Goal: Use online tool/utility: Utilize a website feature to perform a specific function

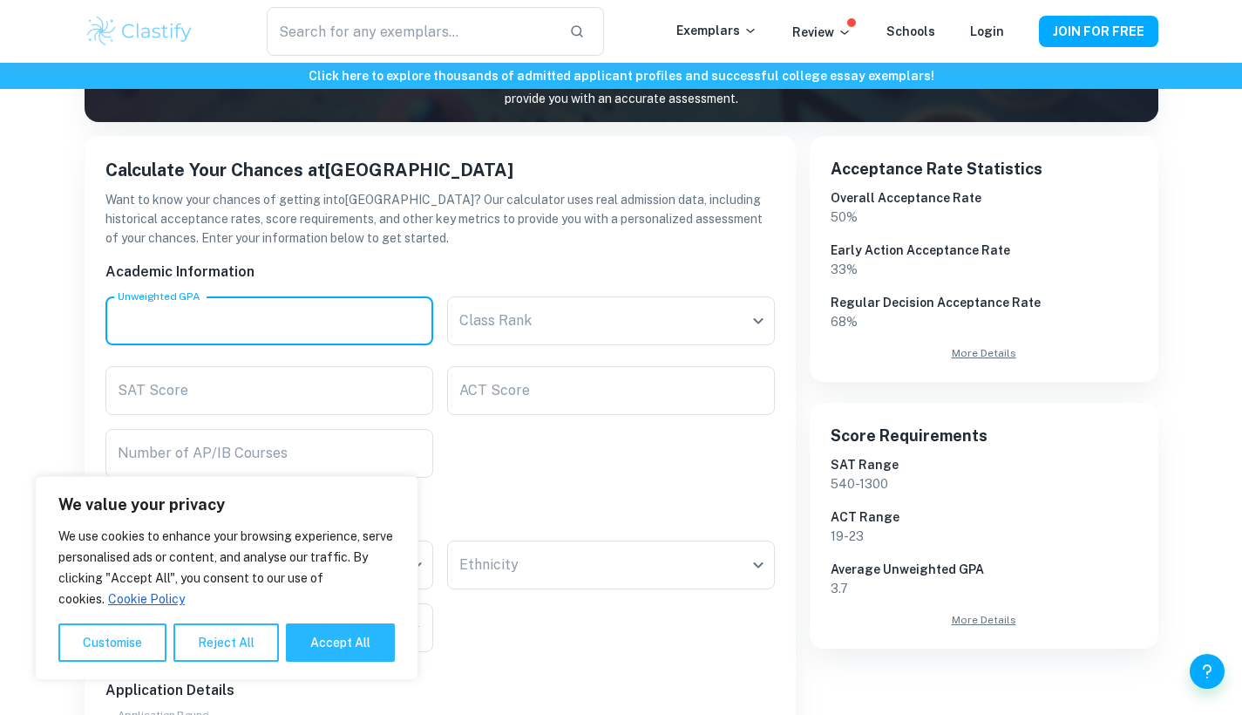
scroll to position [246, 0]
click at [361, 337] on input "Unweighted GPA" at bounding box center [269, 320] width 328 height 49
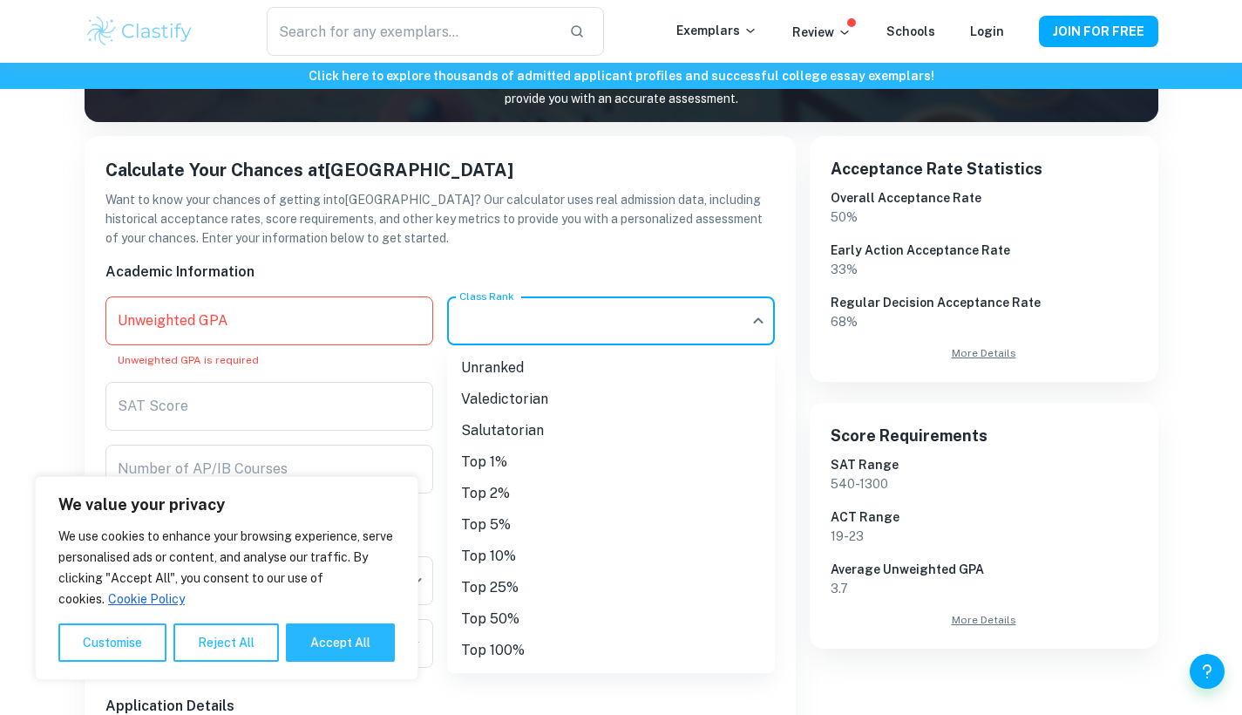
click at [517, 341] on body "We value your privacy We use cookies to enhance your browsing experience, serve…" at bounding box center [621, 174] width 1242 height 715
click at [501, 461] on li "Top 1%" at bounding box center [611, 461] width 328 height 31
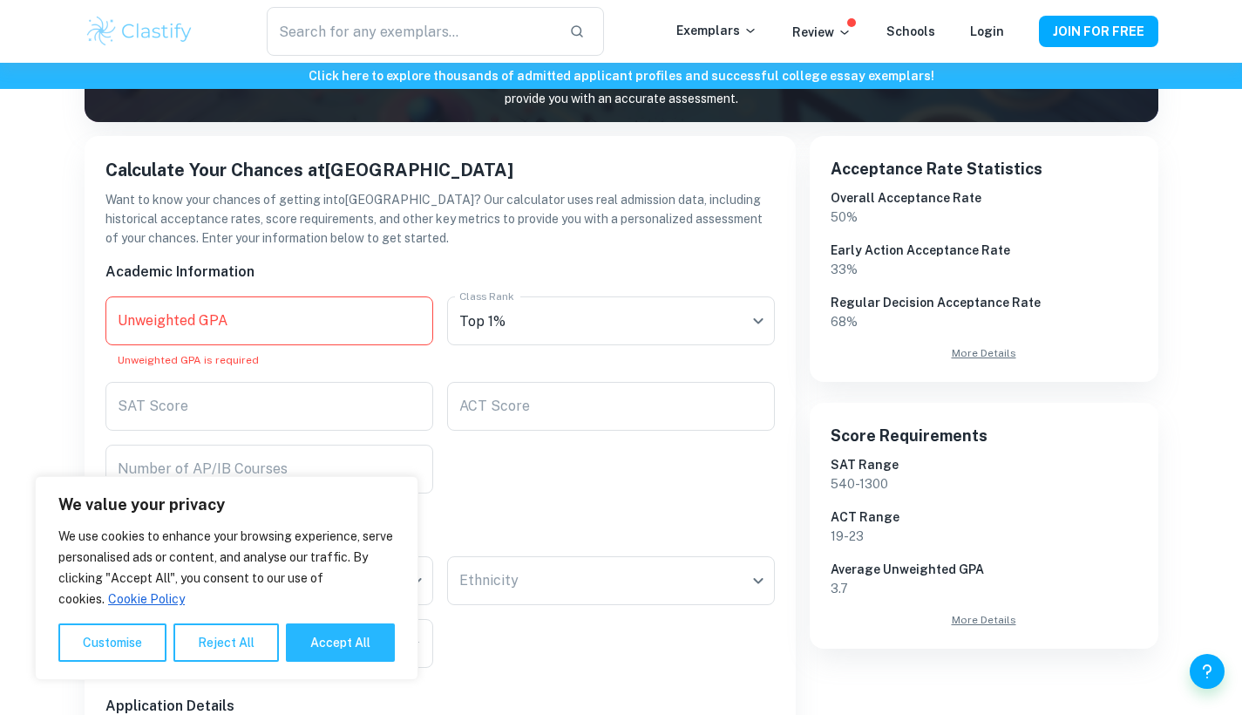
click at [355, 327] on input "Unweighted GPA" at bounding box center [269, 320] width 328 height 49
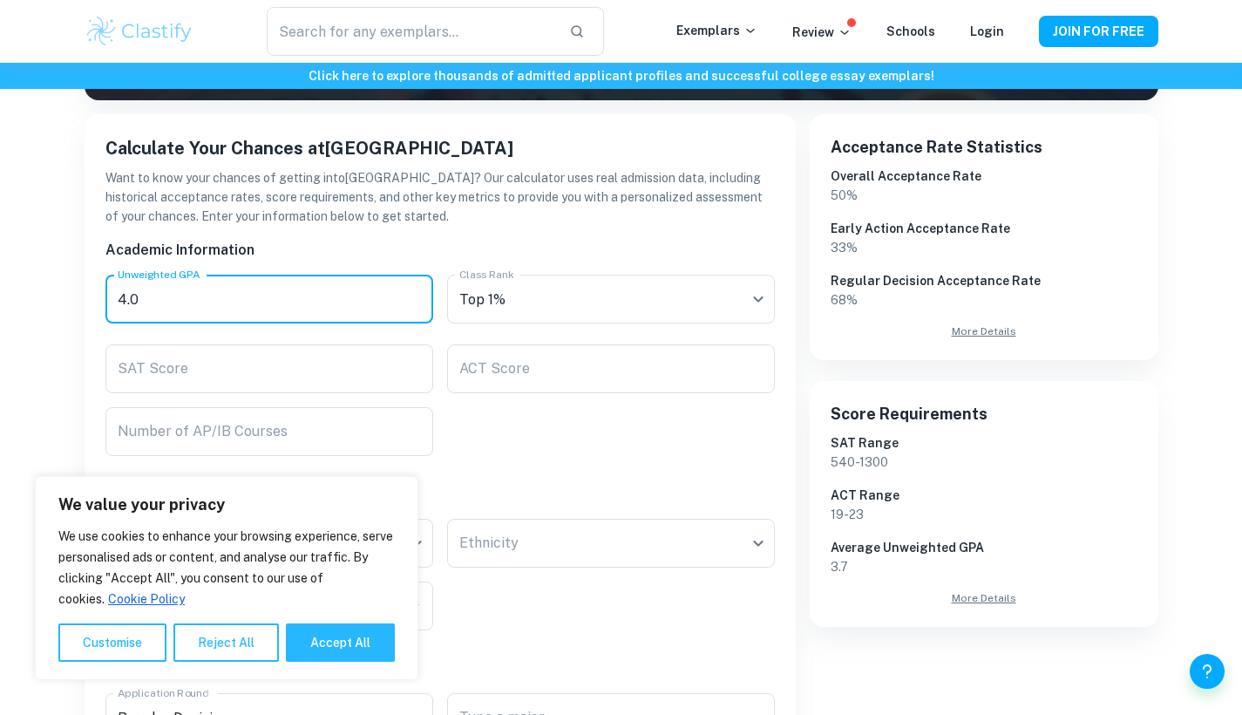
scroll to position [295, 0]
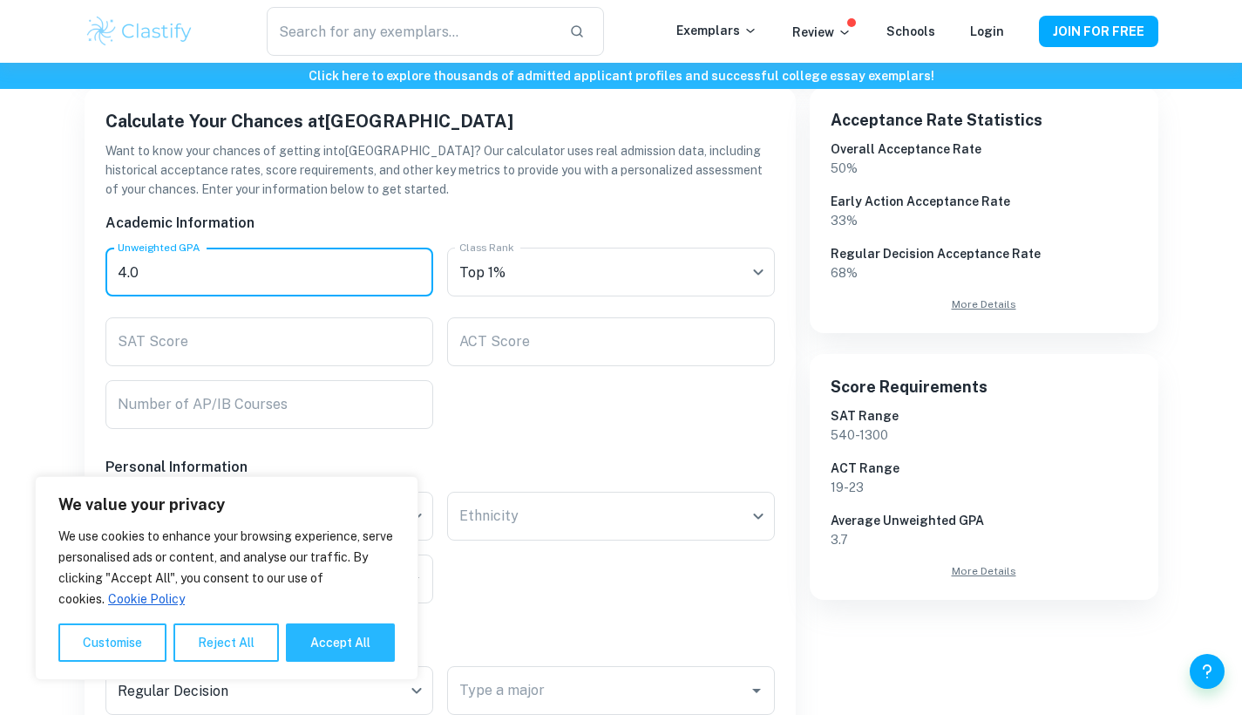
type input "4.0"
click at [552, 415] on div "Academic Information Unweighted GPA 4.0 Unweighted GPA Class Rank Top 1% Class …" at bounding box center [434, 656] width 684 height 915
click at [221, 643] on button "Reject All" at bounding box center [226, 642] width 105 height 38
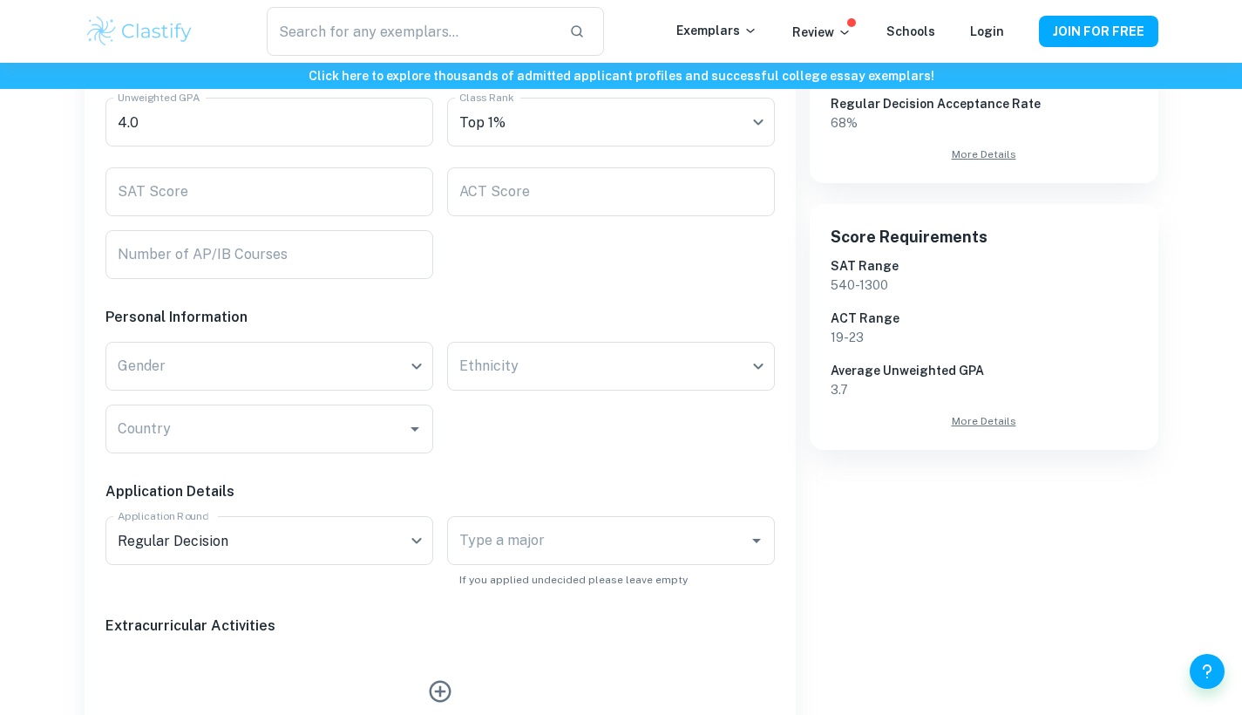
scroll to position [505, 0]
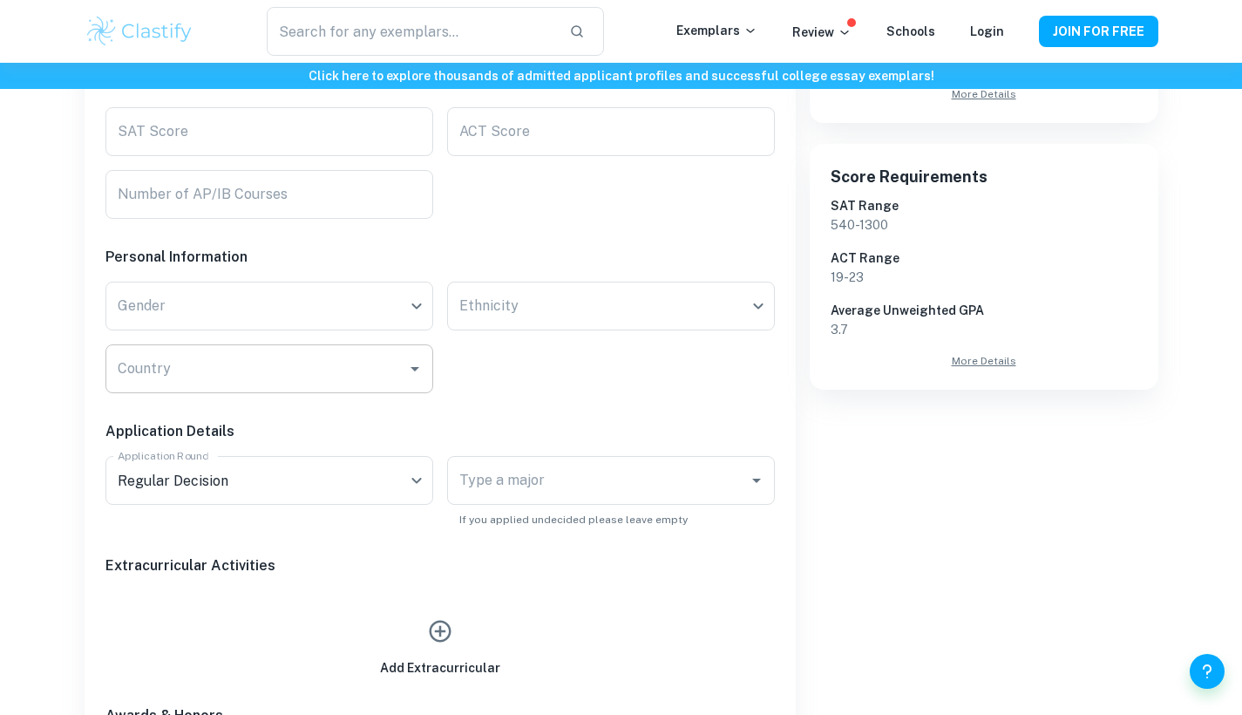
click at [393, 367] on input "Country" at bounding box center [256, 368] width 286 height 33
click at [525, 391] on div "Academic Information Unweighted GPA 4.0 Unweighted GPA Class Rank Top 1% Class …" at bounding box center [434, 446] width 684 height 915
click at [551, 485] on input "Type a major" at bounding box center [598, 480] width 286 height 33
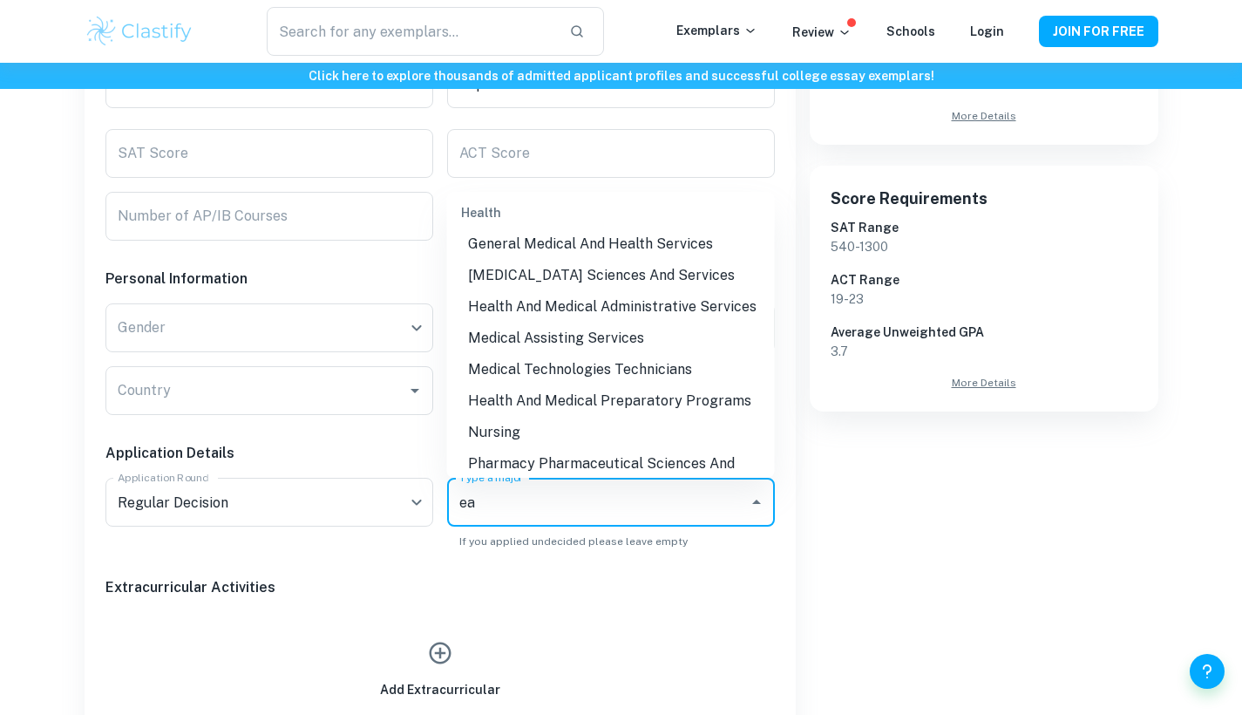
scroll to position [0, 0]
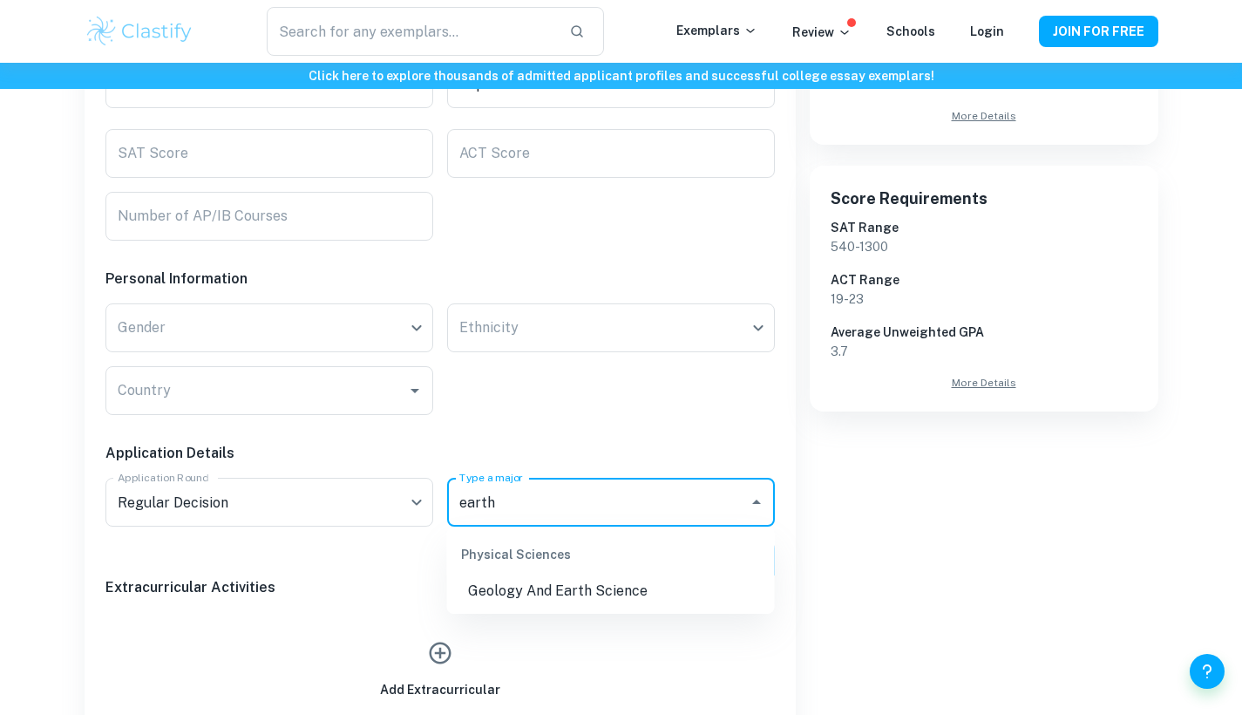
click at [609, 595] on li "Geology And Earth Science" at bounding box center [611, 590] width 328 height 31
type input "earth"
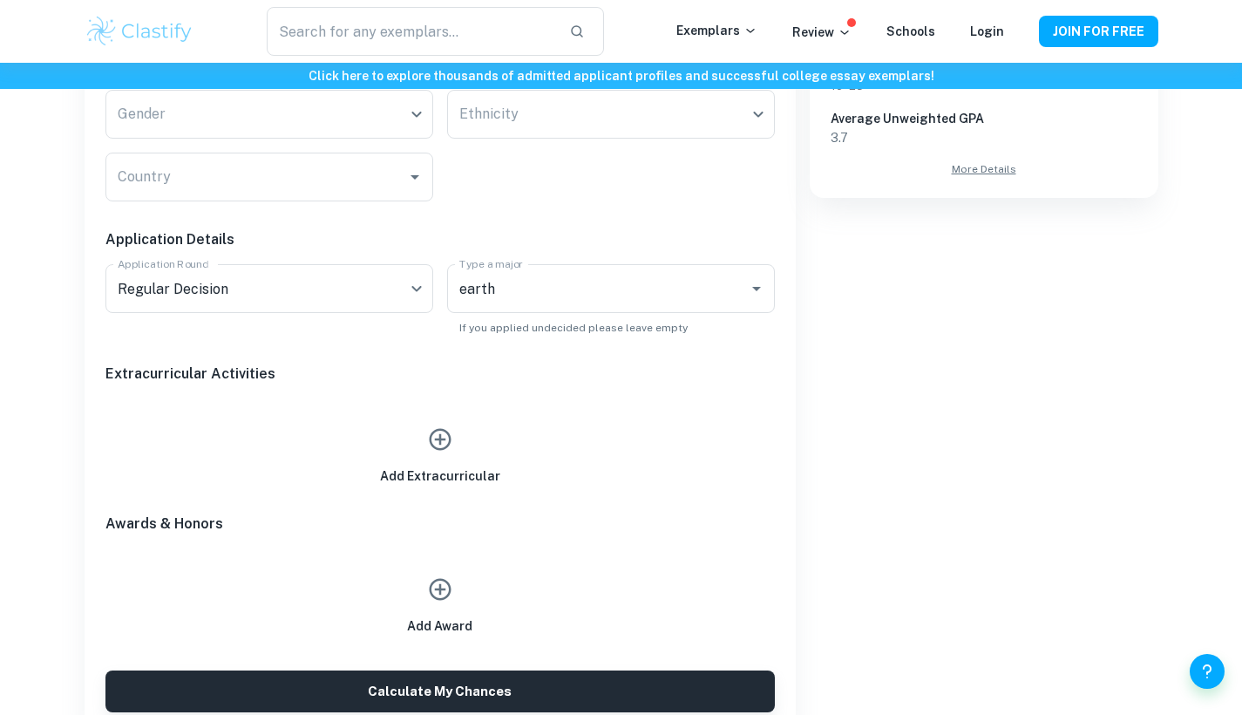
scroll to position [761, 0]
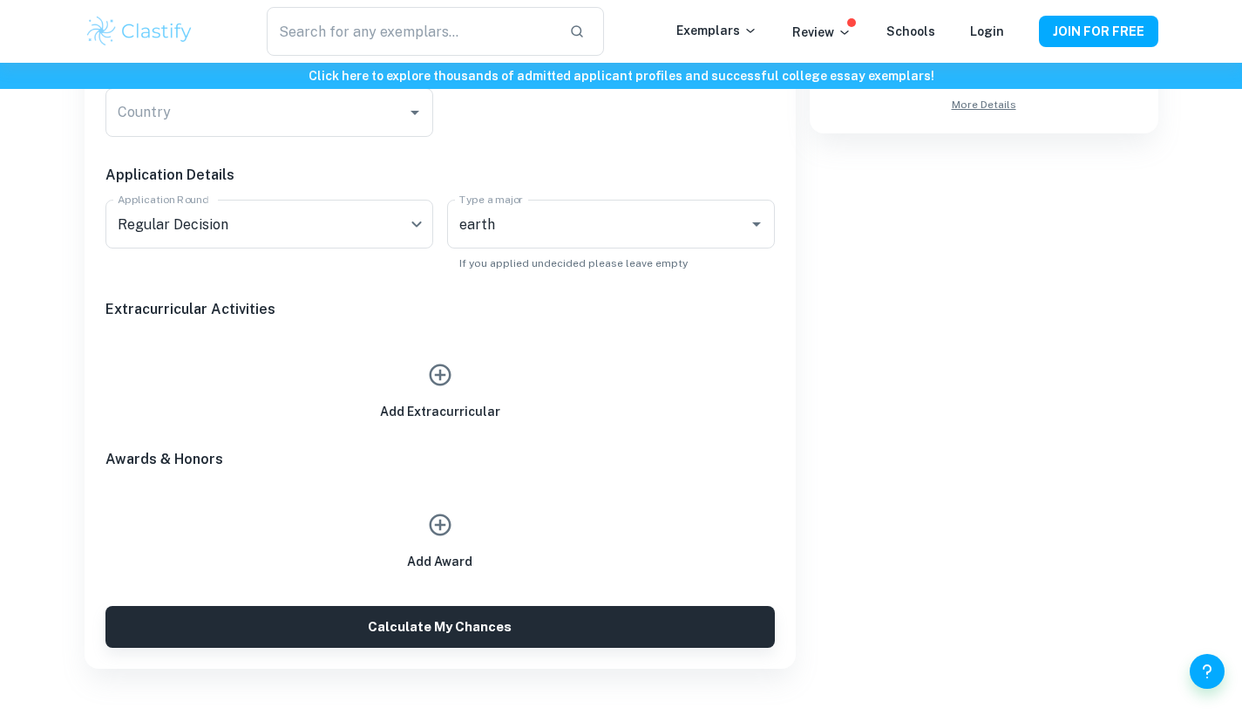
click at [429, 367] on icon "button" at bounding box center [440, 375] width 26 height 26
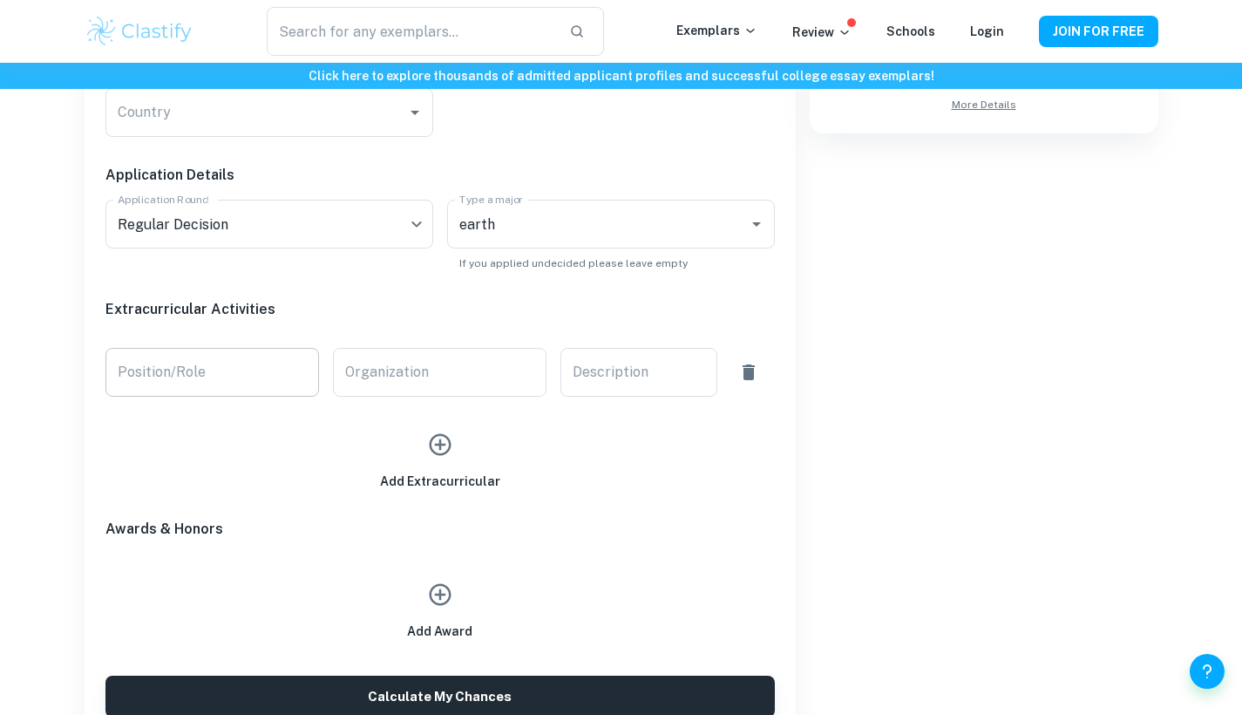
click at [238, 381] on input "Position/Role" at bounding box center [212, 372] width 214 height 49
click at [236, 389] on input "Position/Role" at bounding box center [212, 372] width 214 height 49
click at [391, 371] on input "Organization" at bounding box center [440, 372] width 214 height 49
click at [752, 378] on icon "button" at bounding box center [749, 372] width 12 height 16
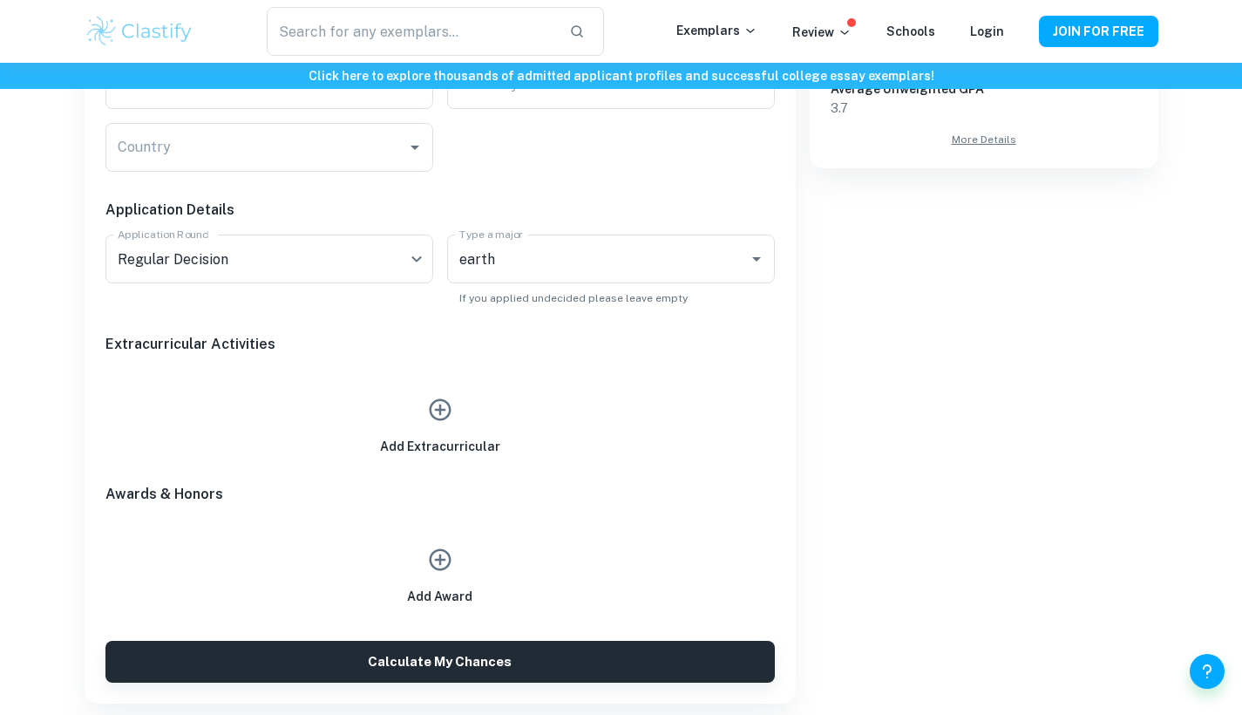
scroll to position [779, 0]
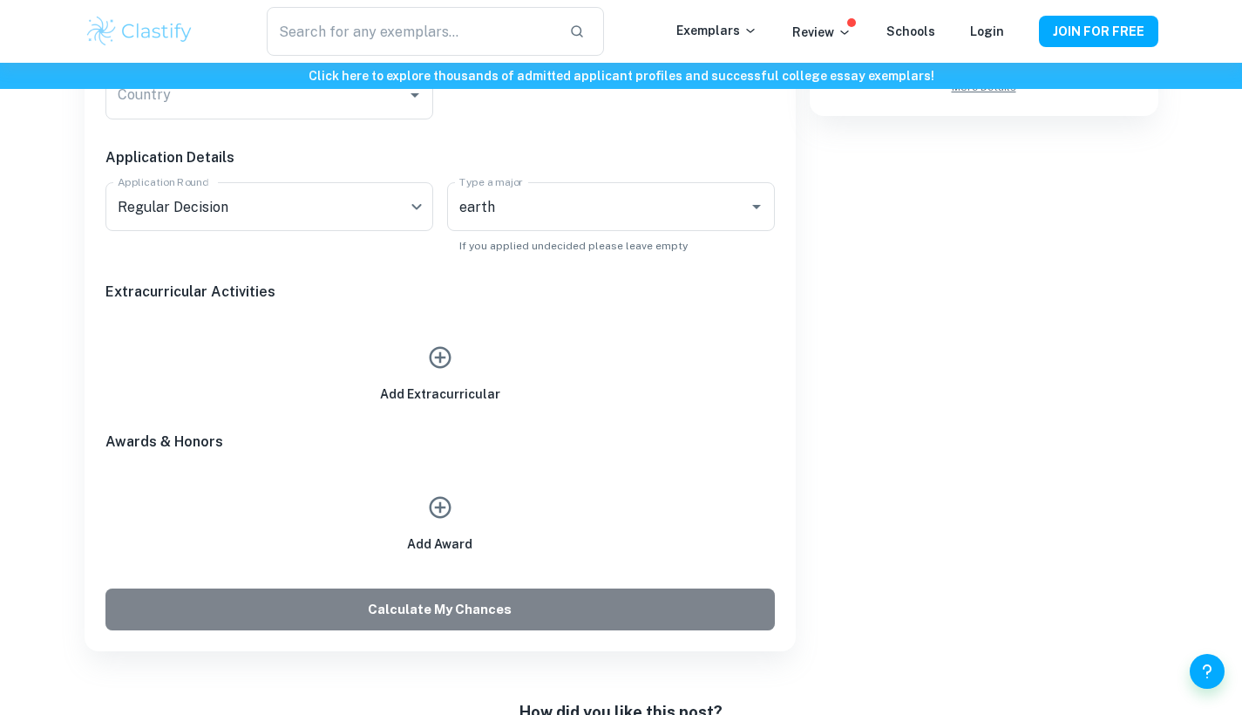
click at [532, 598] on button "Calculate My Chances" at bounding box center [440, 610] width 670 height 42
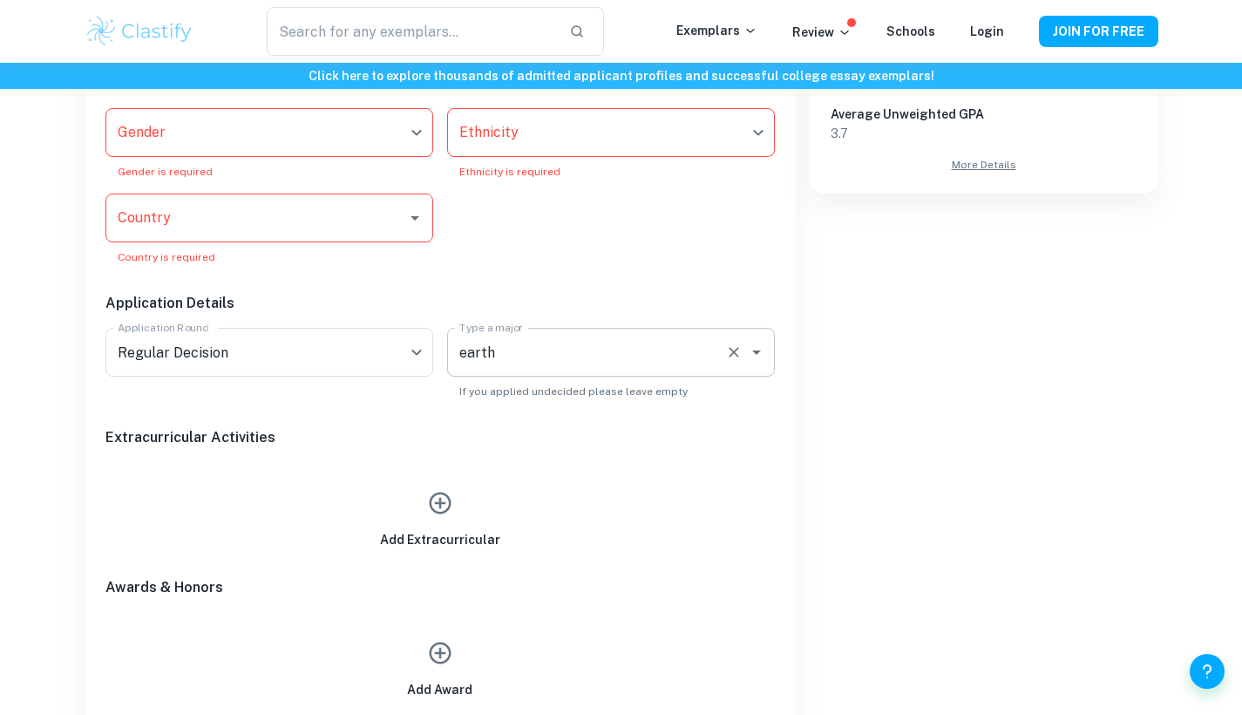
scroll to position [613, 0]
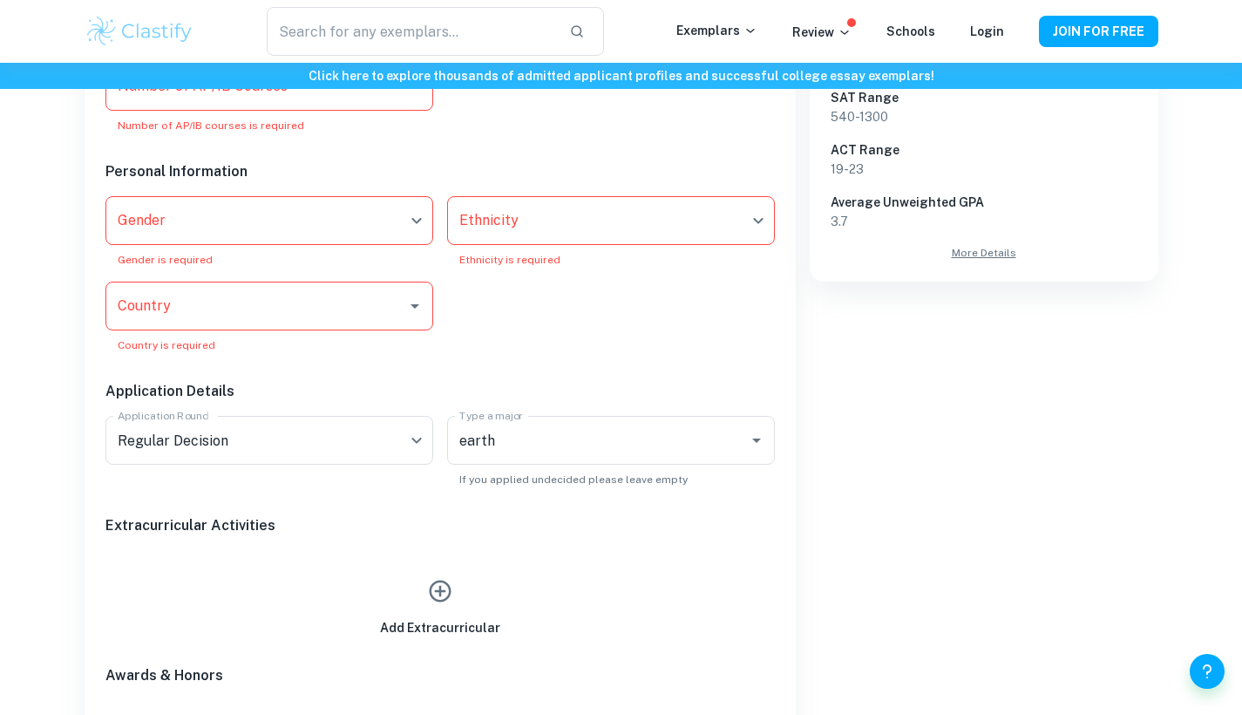
click at [294, 306] on input "Country" at bounding box center [256, 305] width 286 height 33
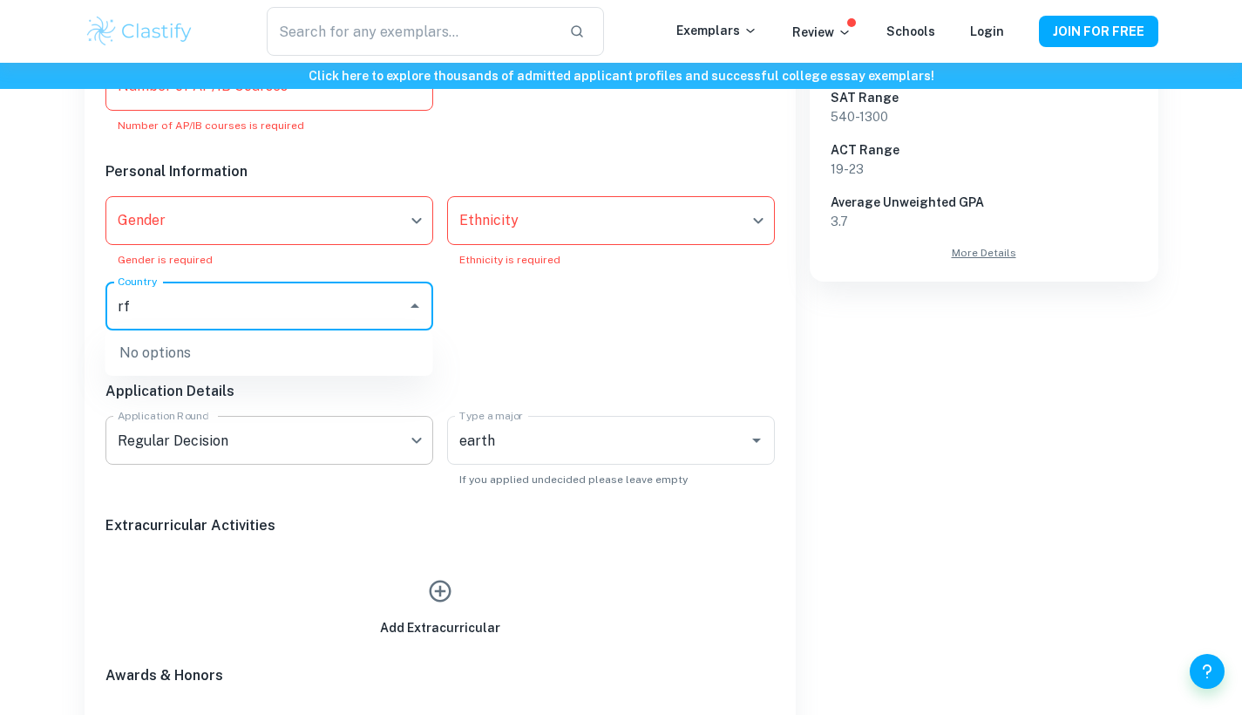
type input "r"
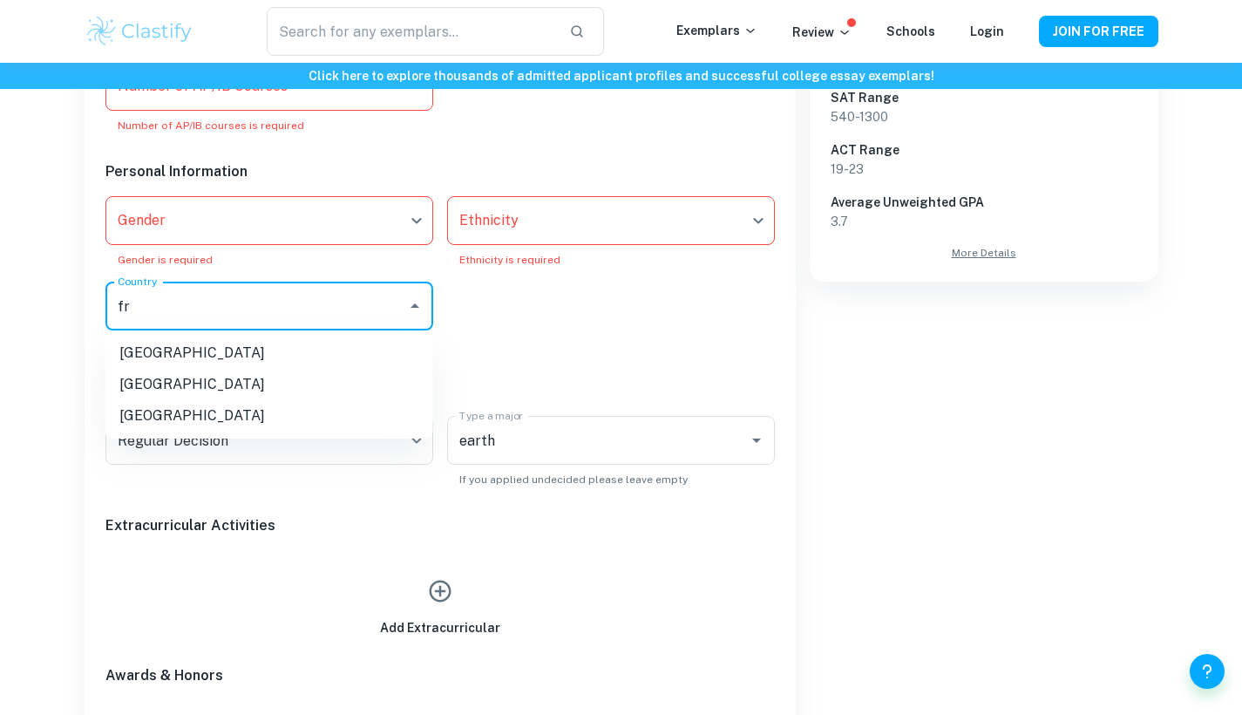
click at [195, 387] on li "[GEOGRAPHIC_DATA]" at bounding box center [269, 384] width 328 height 31
type input "fr"
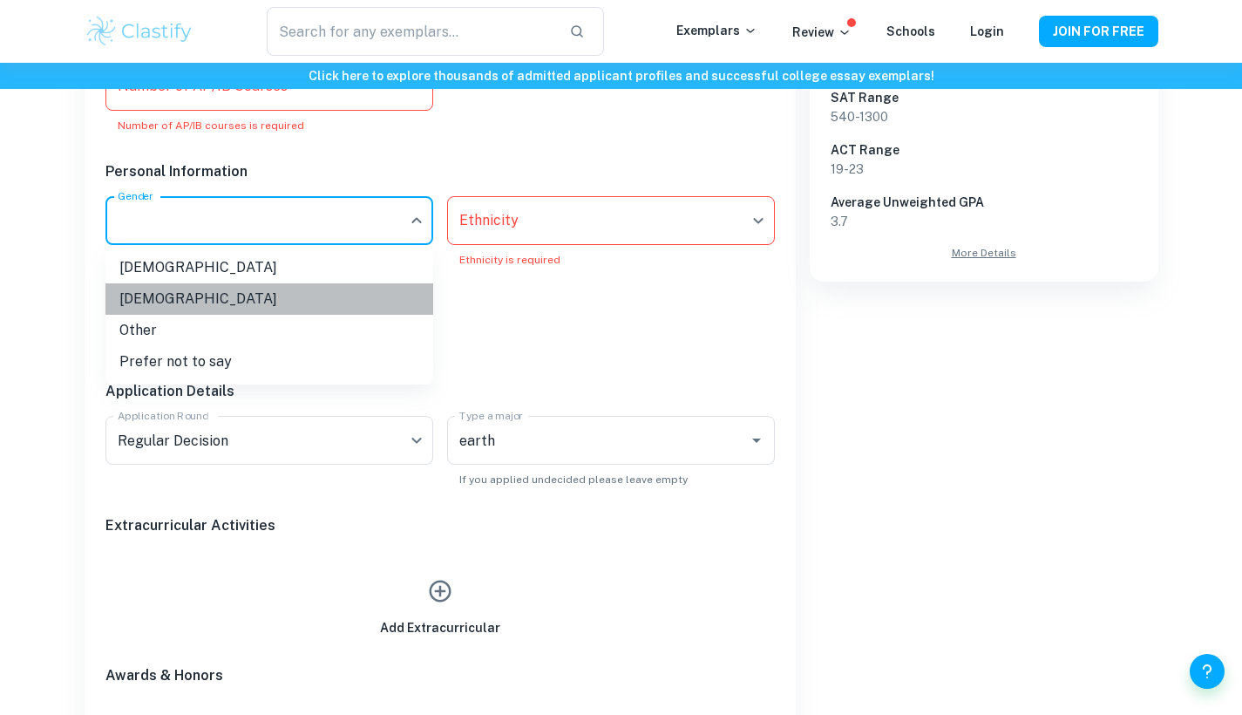
click at [180, 300] on li "[DEMOGRAPHIC_DATA]" at bounding box center [269, 298] width 328 height 31
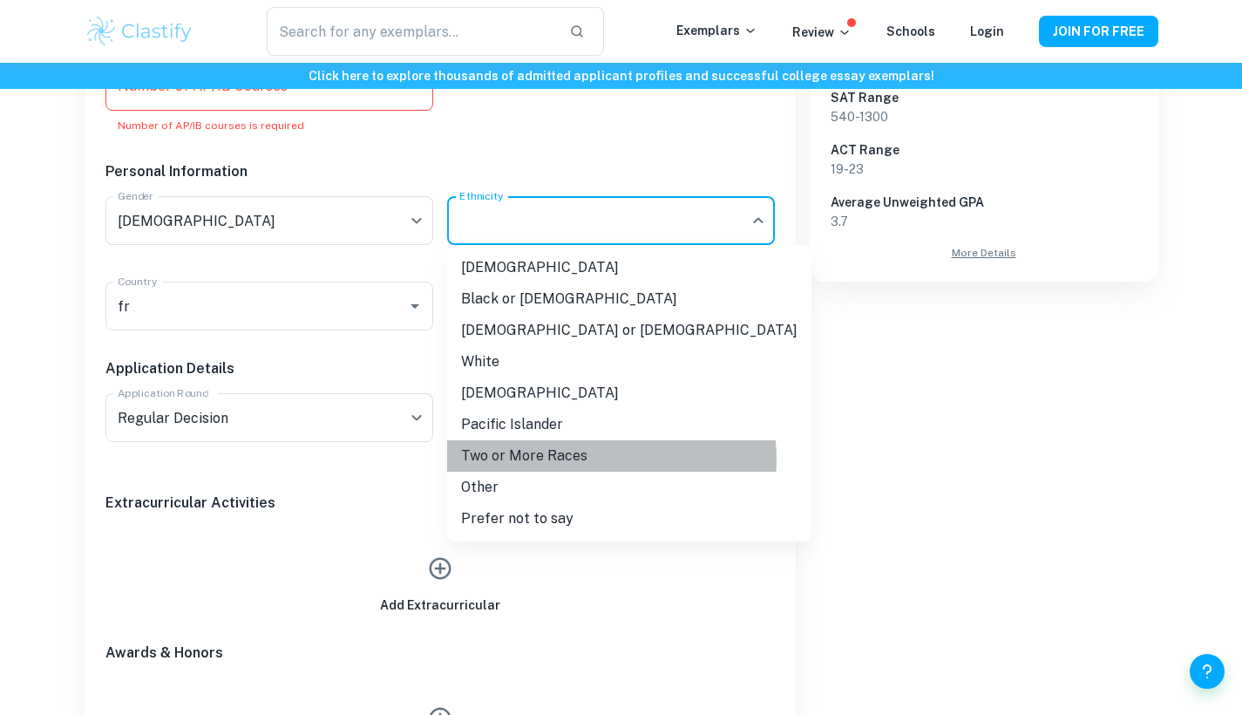
click at [595, 459] on li "Two or More Races" at bounding box center [629, 455] width 364 height 31
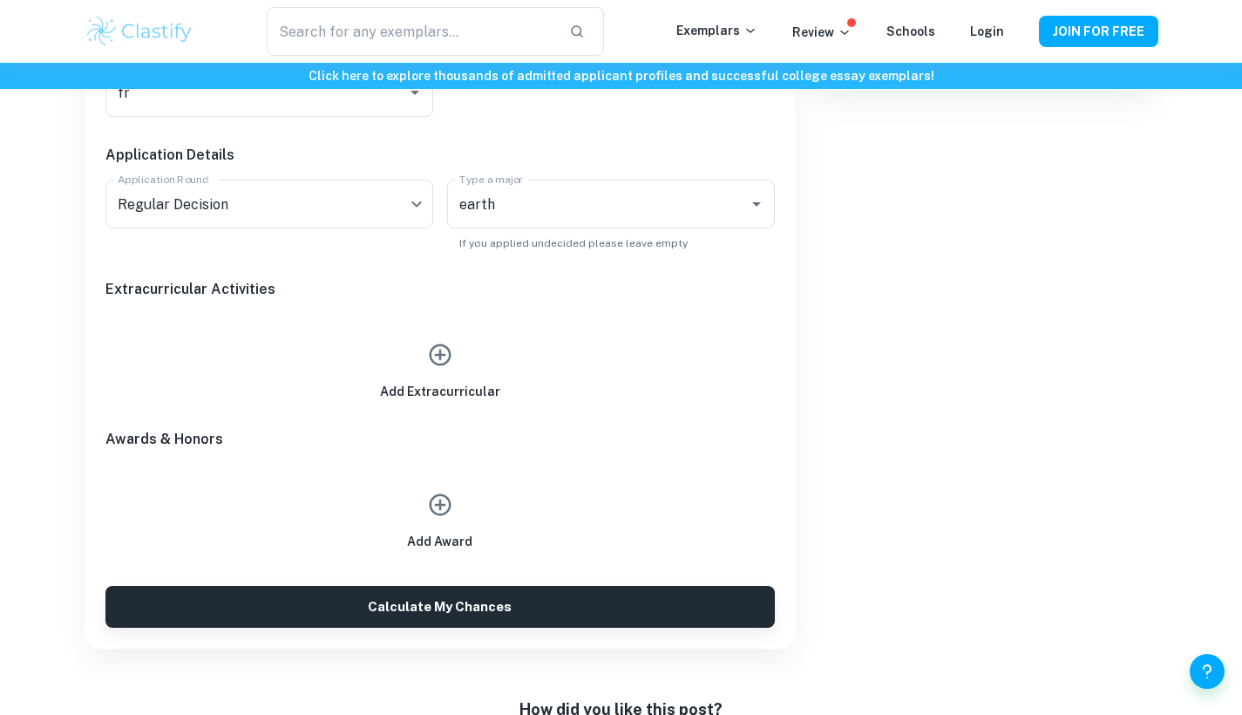
scroll to position [907, 0]
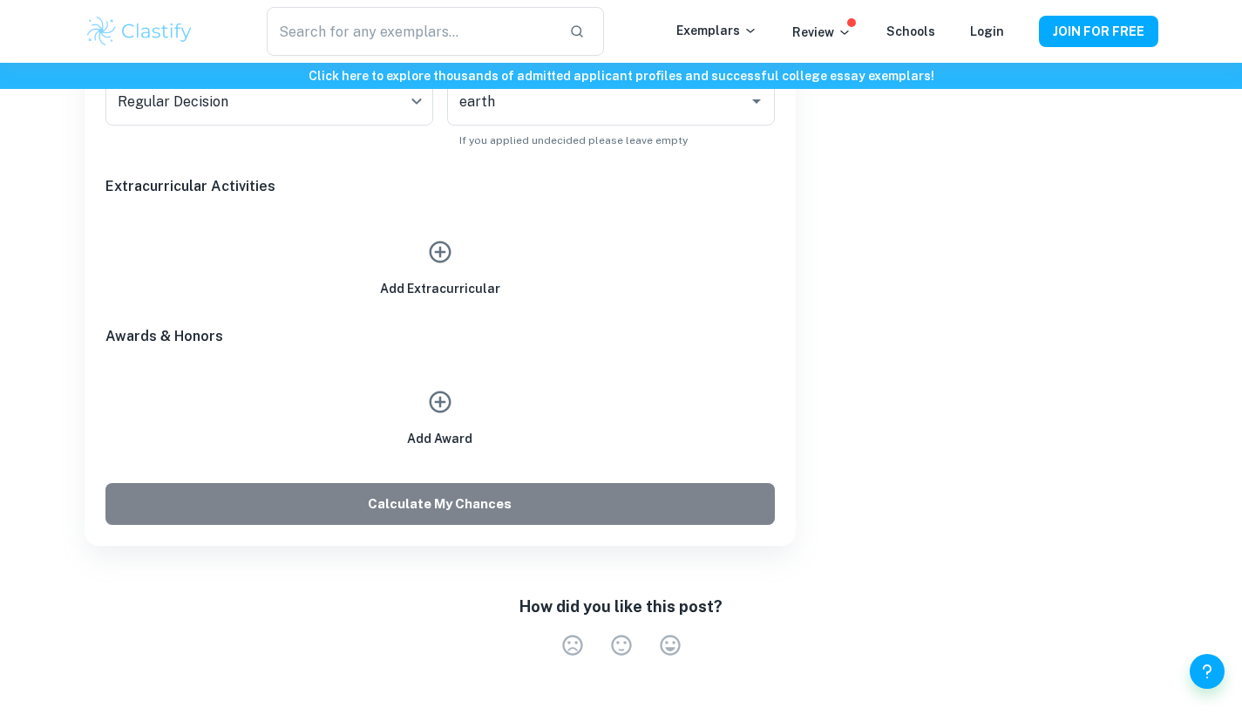
click at [474, 513] on button "Calculate My Chances" at bounding box center [440, 504] width 670 height 42
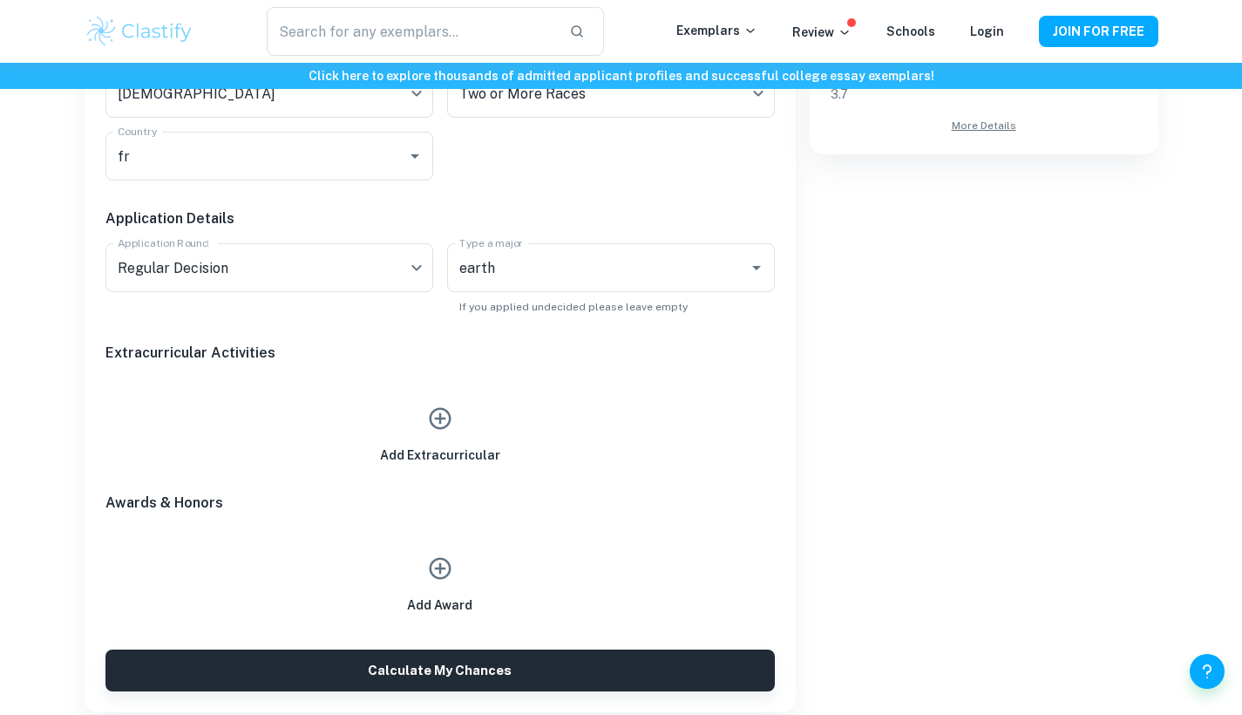
scroll to position [822, 0]
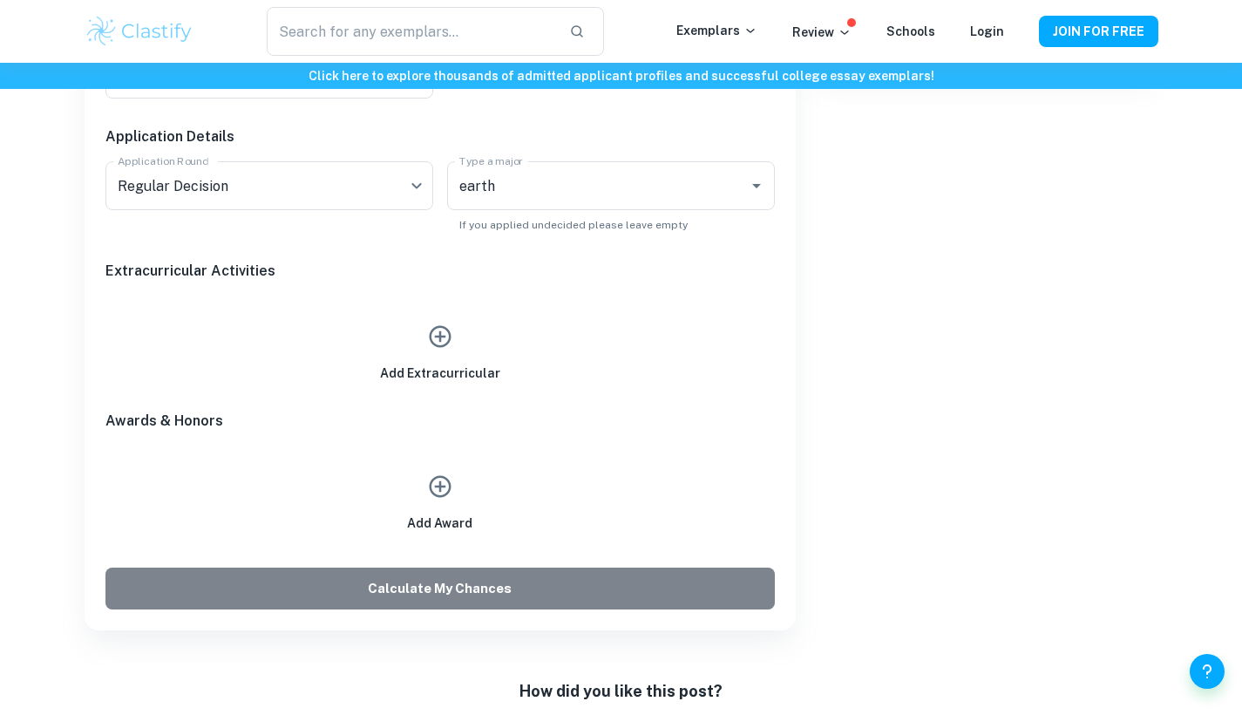
click at [450, 583] on button "Calculate My Chances" at bounding box center [440, 589] width 670 height 42
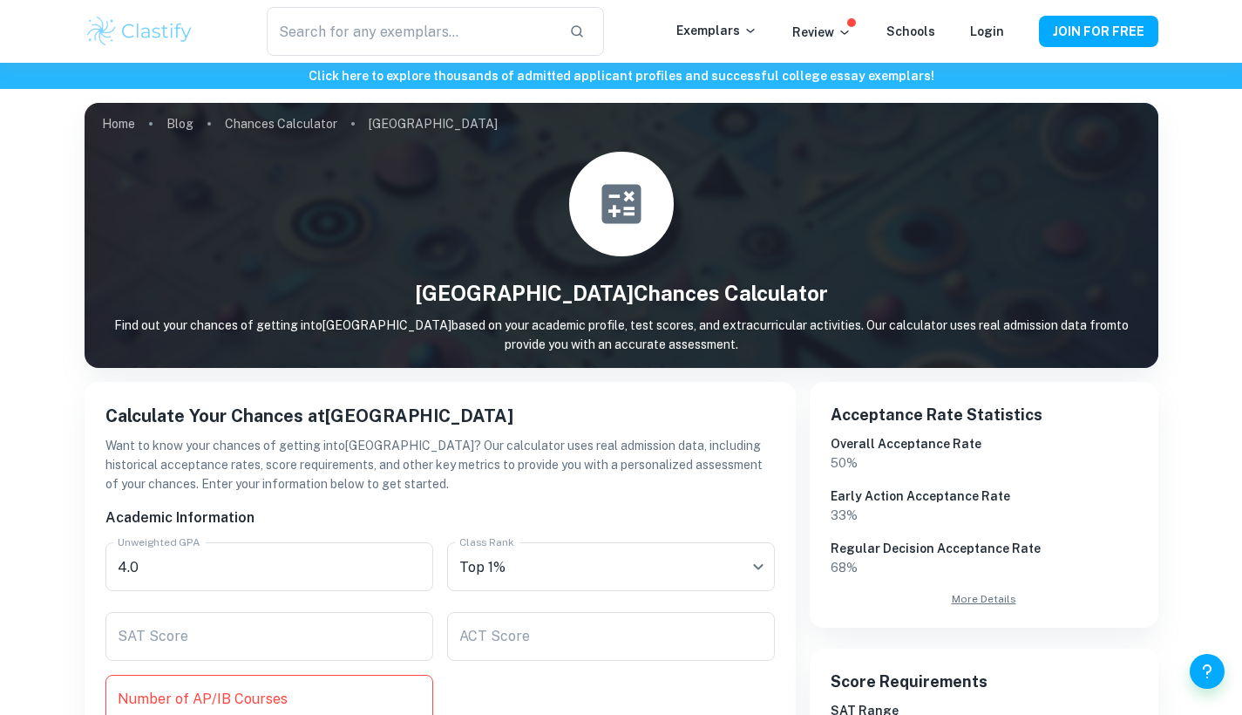
scroll to position [330, 0]
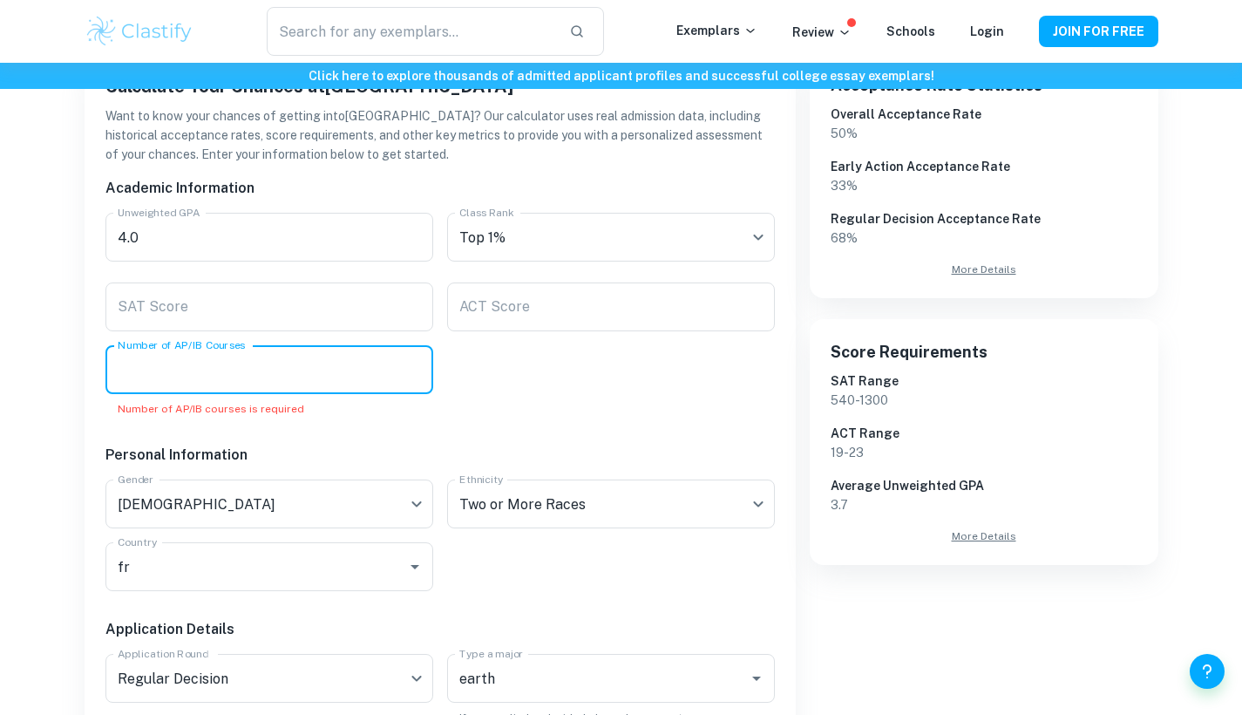
click at [300, 364] on input "Number of AP/IB Courses" at bounding box center [269, 369] width 328 height 49
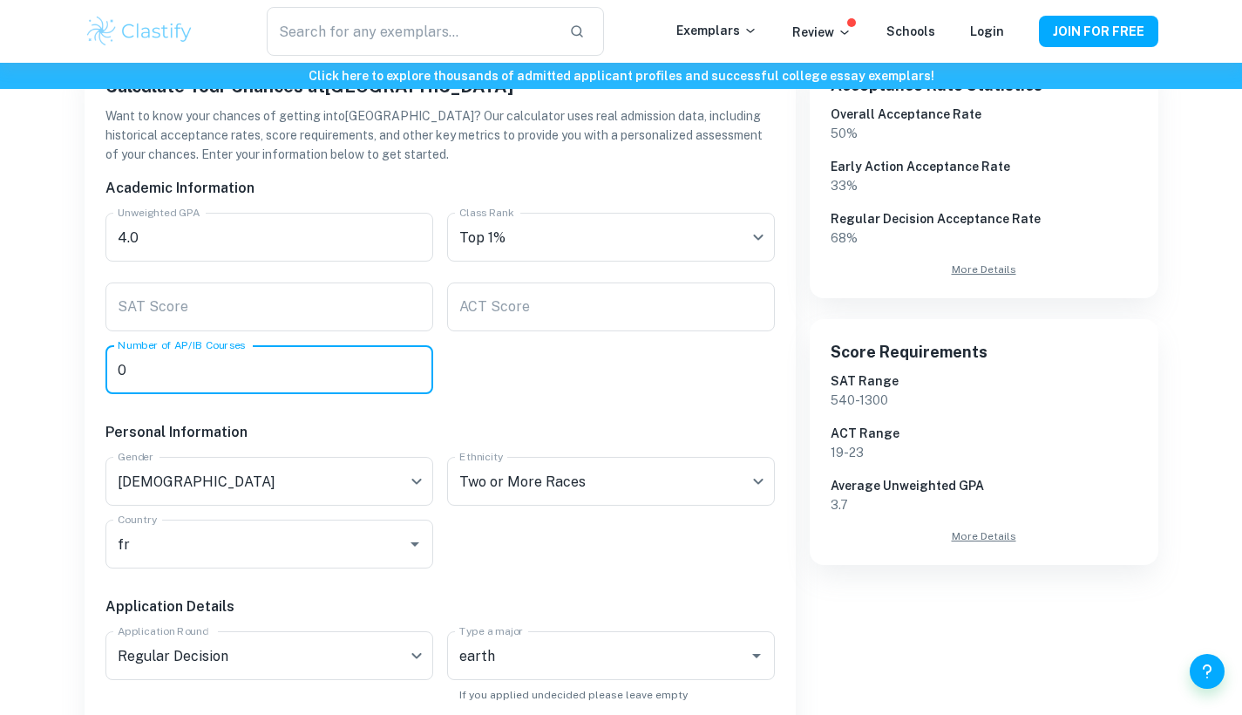
type input "0"
click at [616, 386] on div "Academic Information Unweighted GPA 4.0 Unweighted GPA Class Rank Top 1% Class …" at bounding box center [434, 621] width 684 height 915
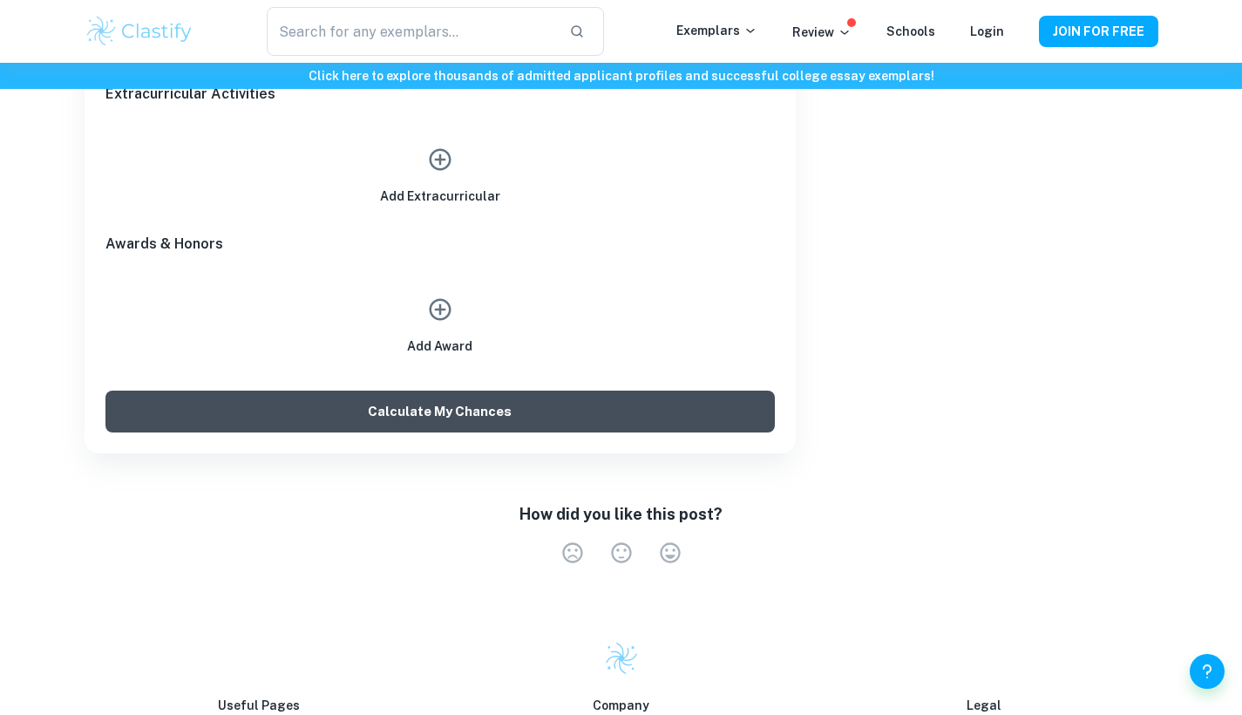
click at [459, 415] on button "Calculate My Chances" at bounding box center [440, 412] width 670 height 42
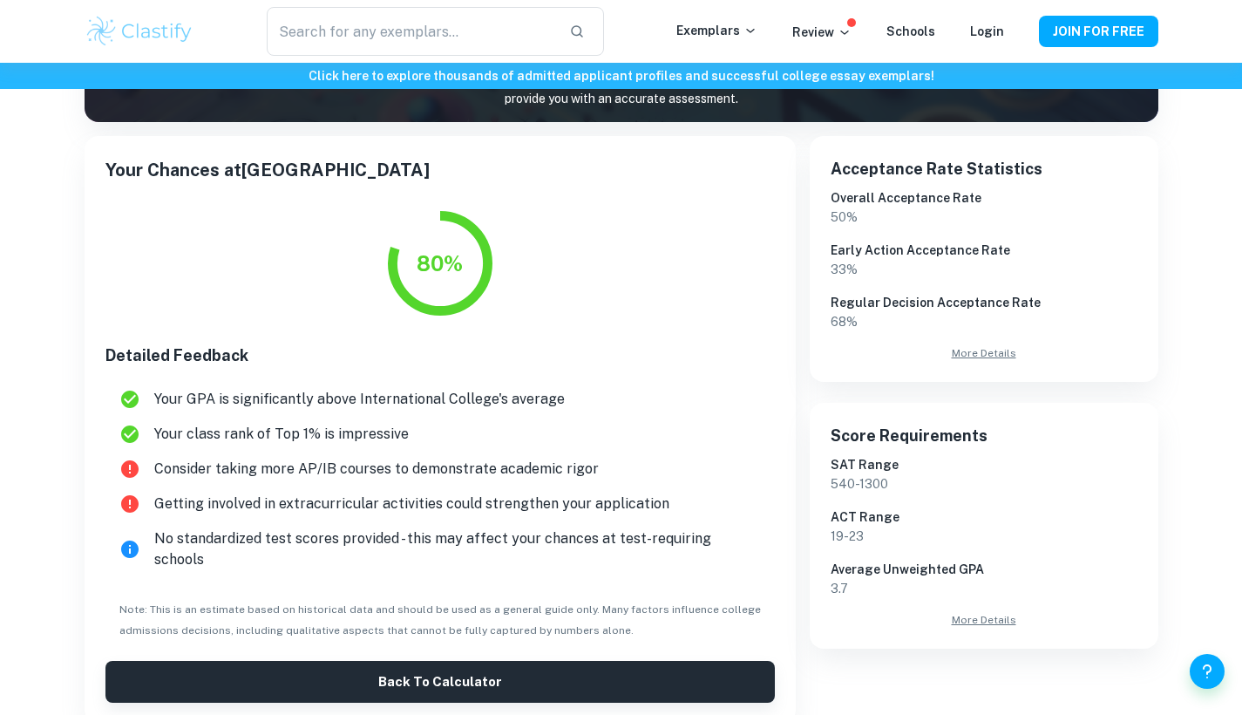
scroll to position [249, 0]
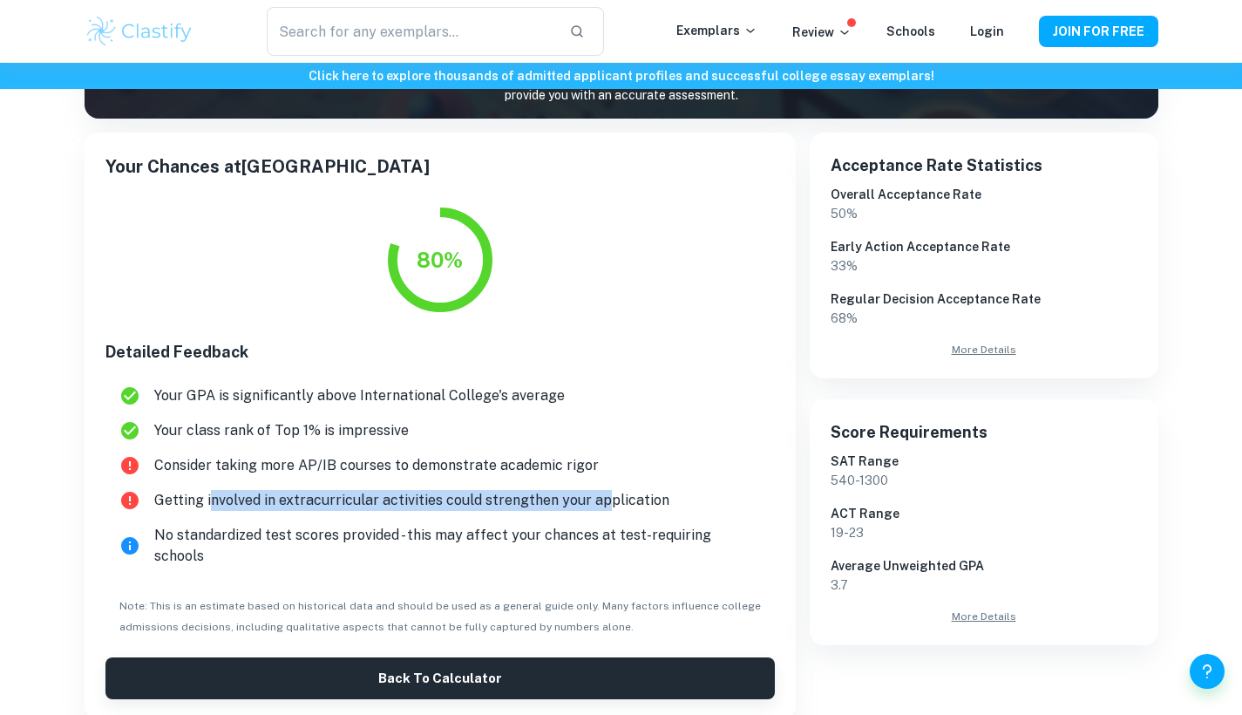
drag, startPoint x: 210, startPoint y: 503, endPoint x: 602, endPoint y: 504, distance: 392.4
click at [601, 504] on span "Getting involved in extracurricular activities could strengthen your application" at bounding box center [457, 500] width 607 height 21
click at [602, 504] on span "Getting involved in extracurricular activities could strengthen your application" at bounding box center [457, 500] width 607 height 21
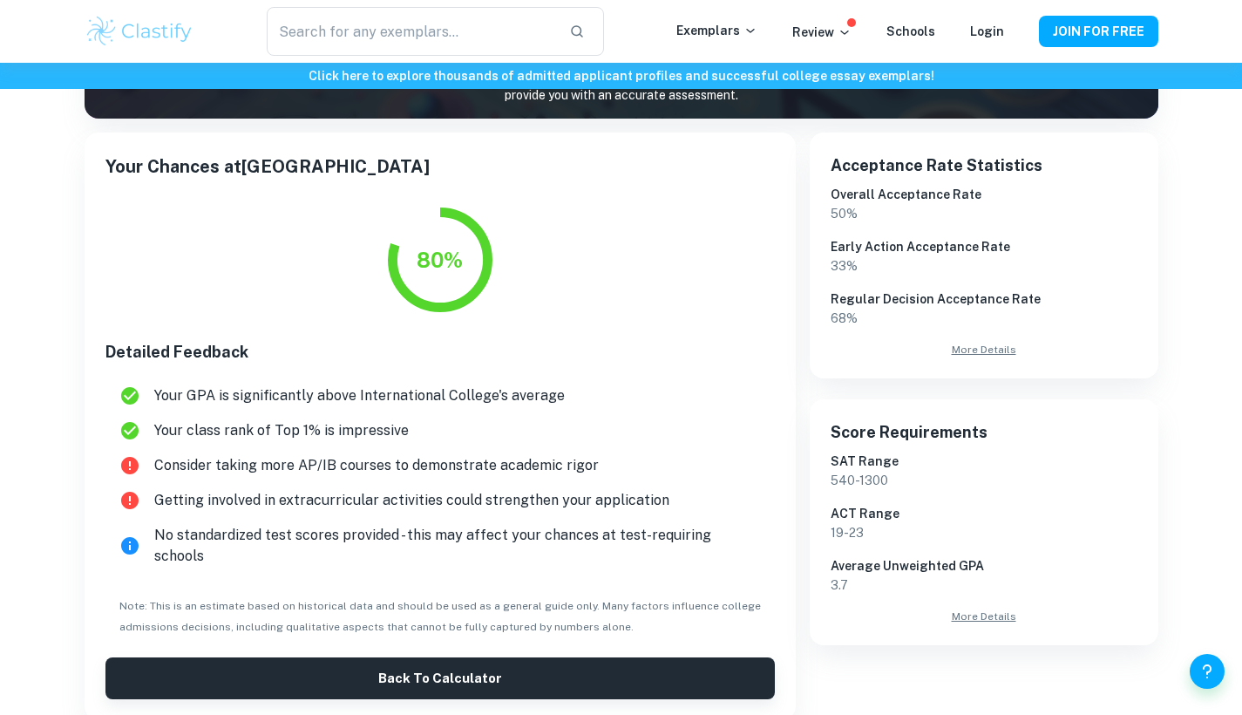
scroll to position [0, 0]
